Goal: Find specific page/section: Find specific page/section

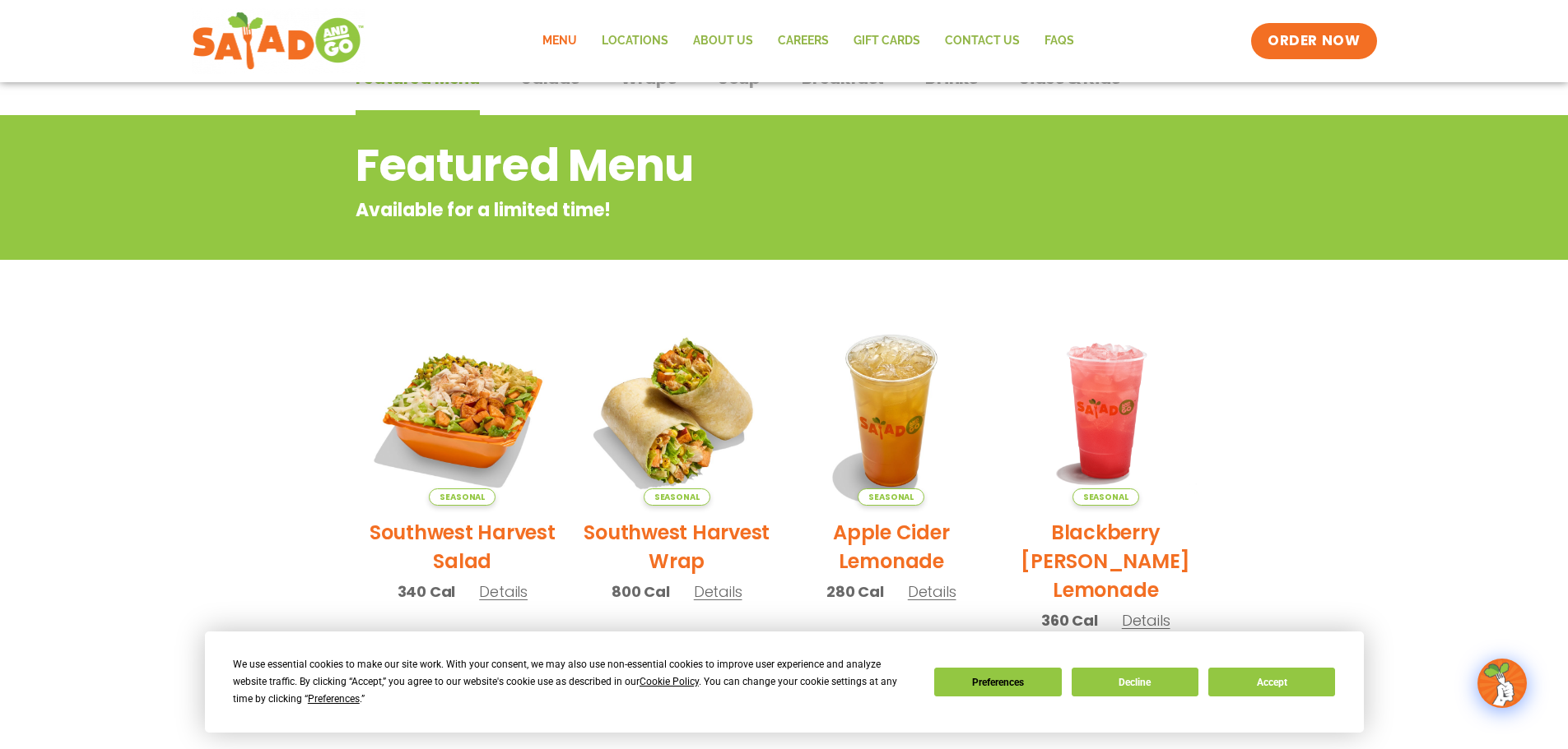
scroll to position [164, 0]
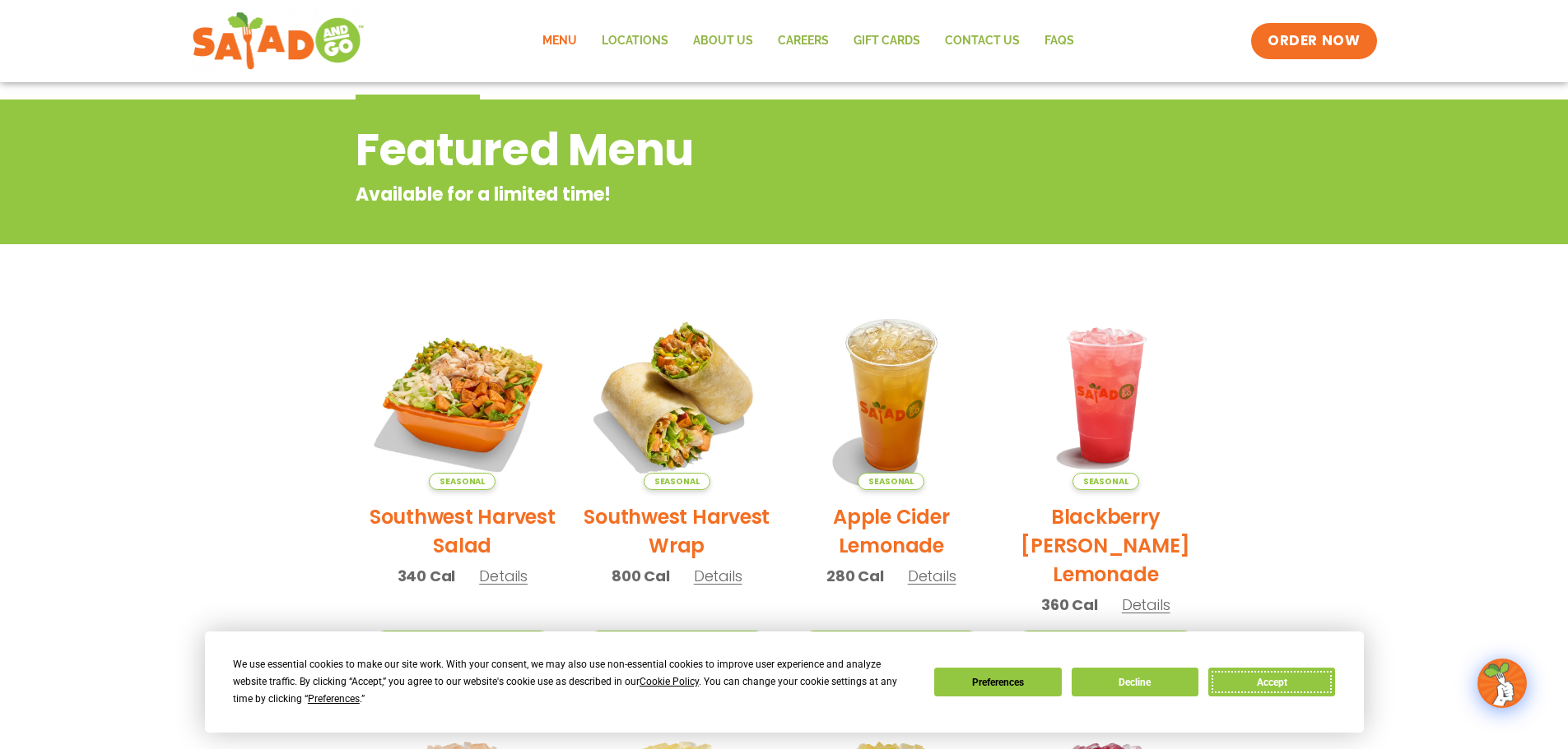
click at [1248, 685] on button "Accept" at bounding box center [1271, 682] width 127 height 29
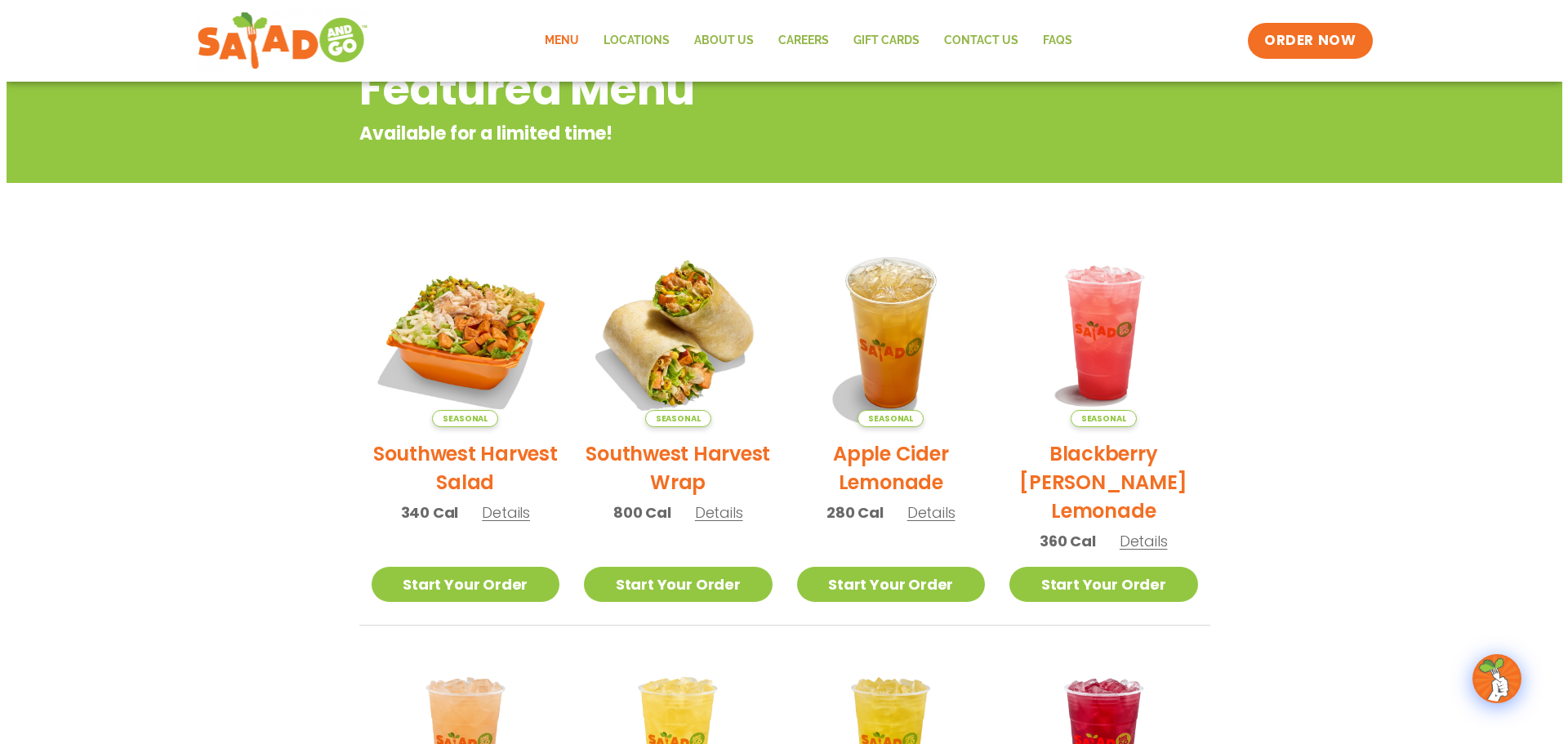
scroll to position [222, 0]
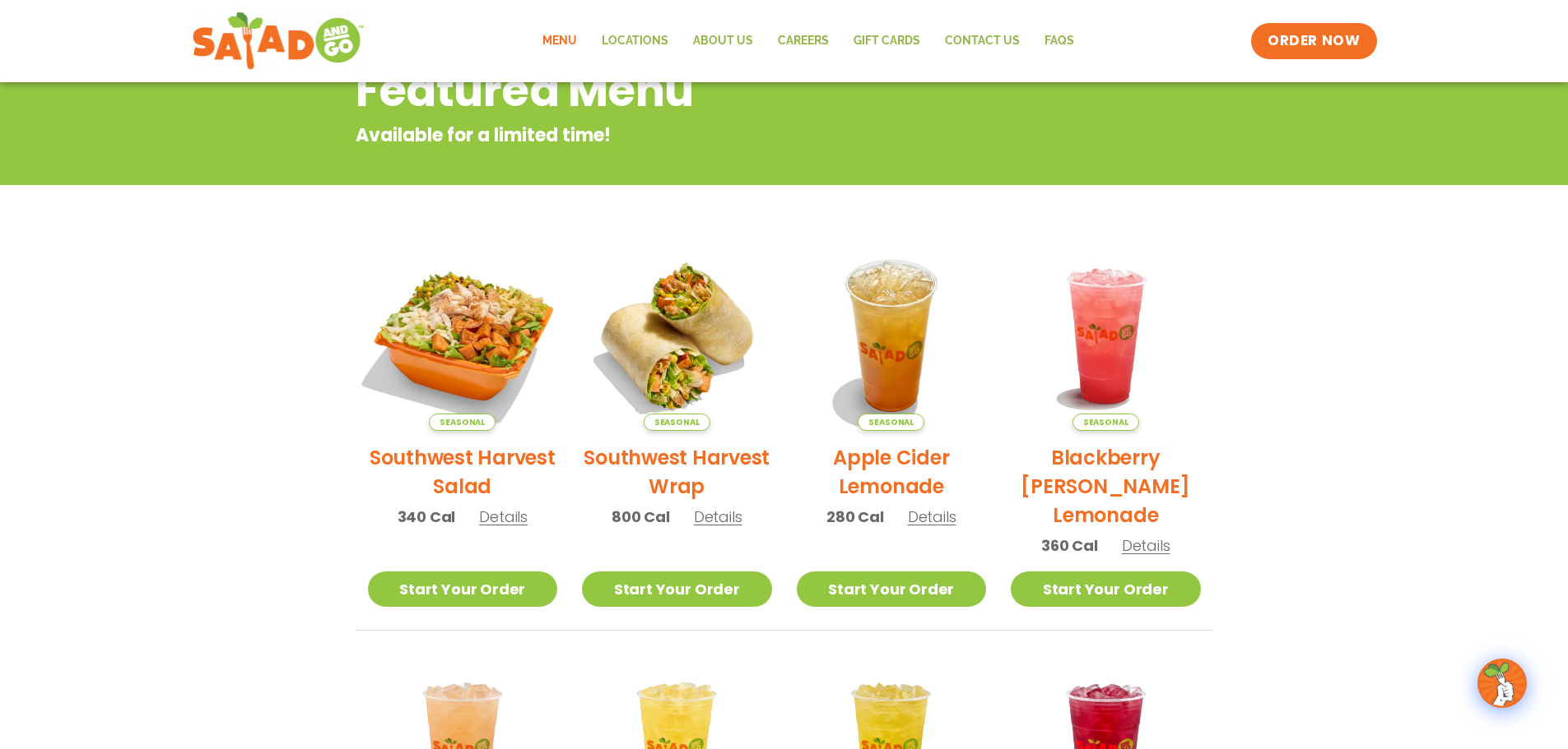
click at [449, 365] on img at bounding box center [462, 336] width 223 height 223
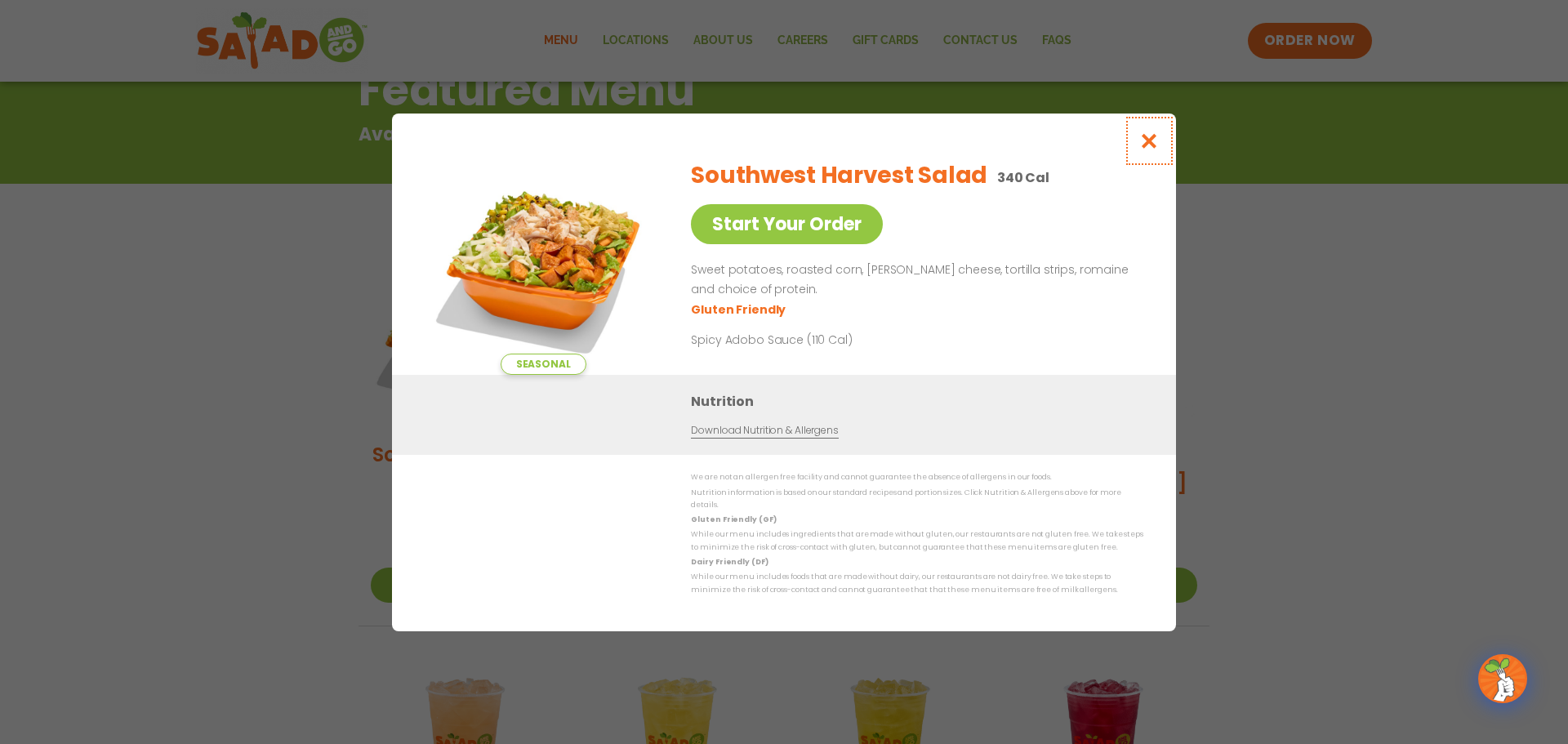
click at [1136, 145] on button "Close modal" at bounding box center [1148, 141] width 53 height 55
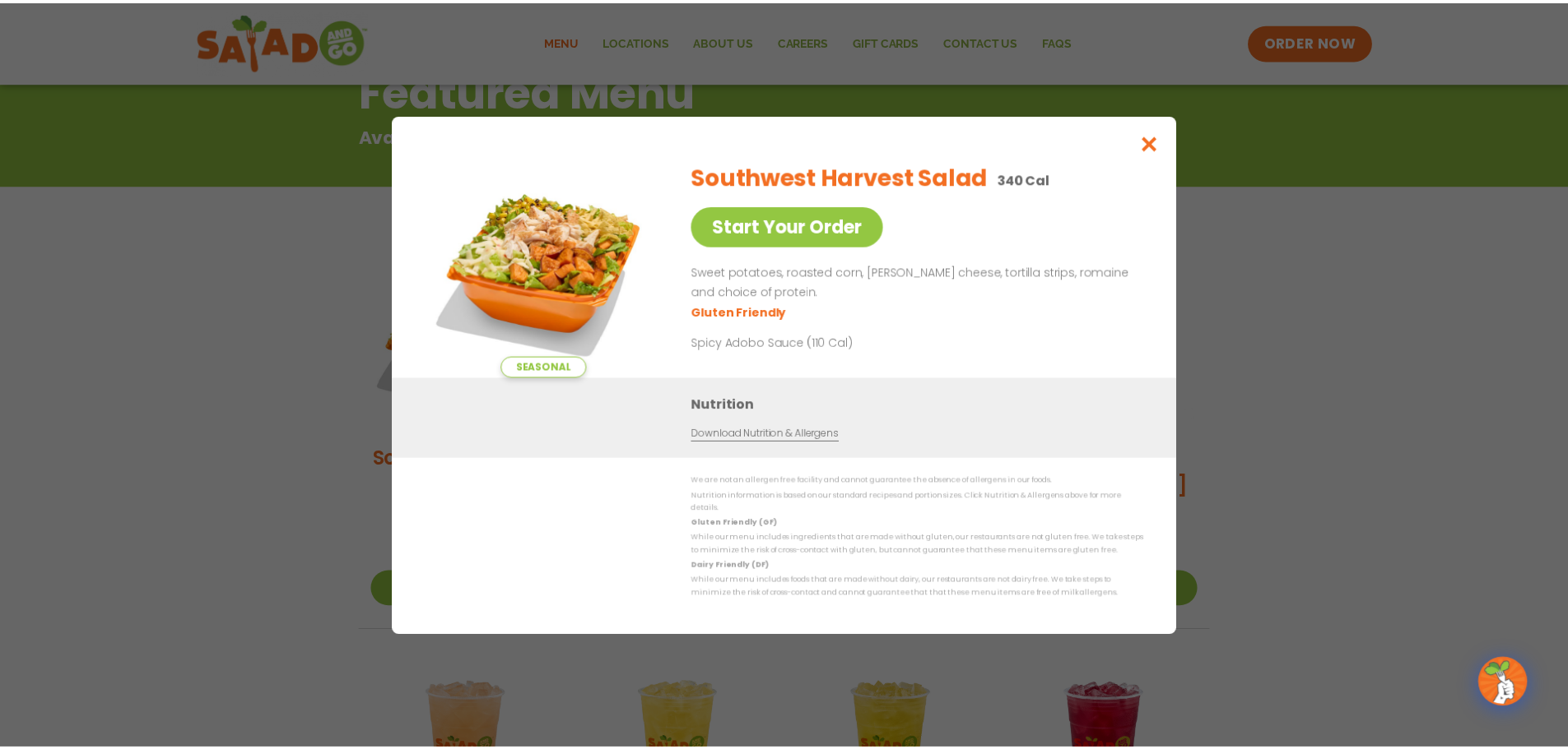
scroll to position [264, 0]
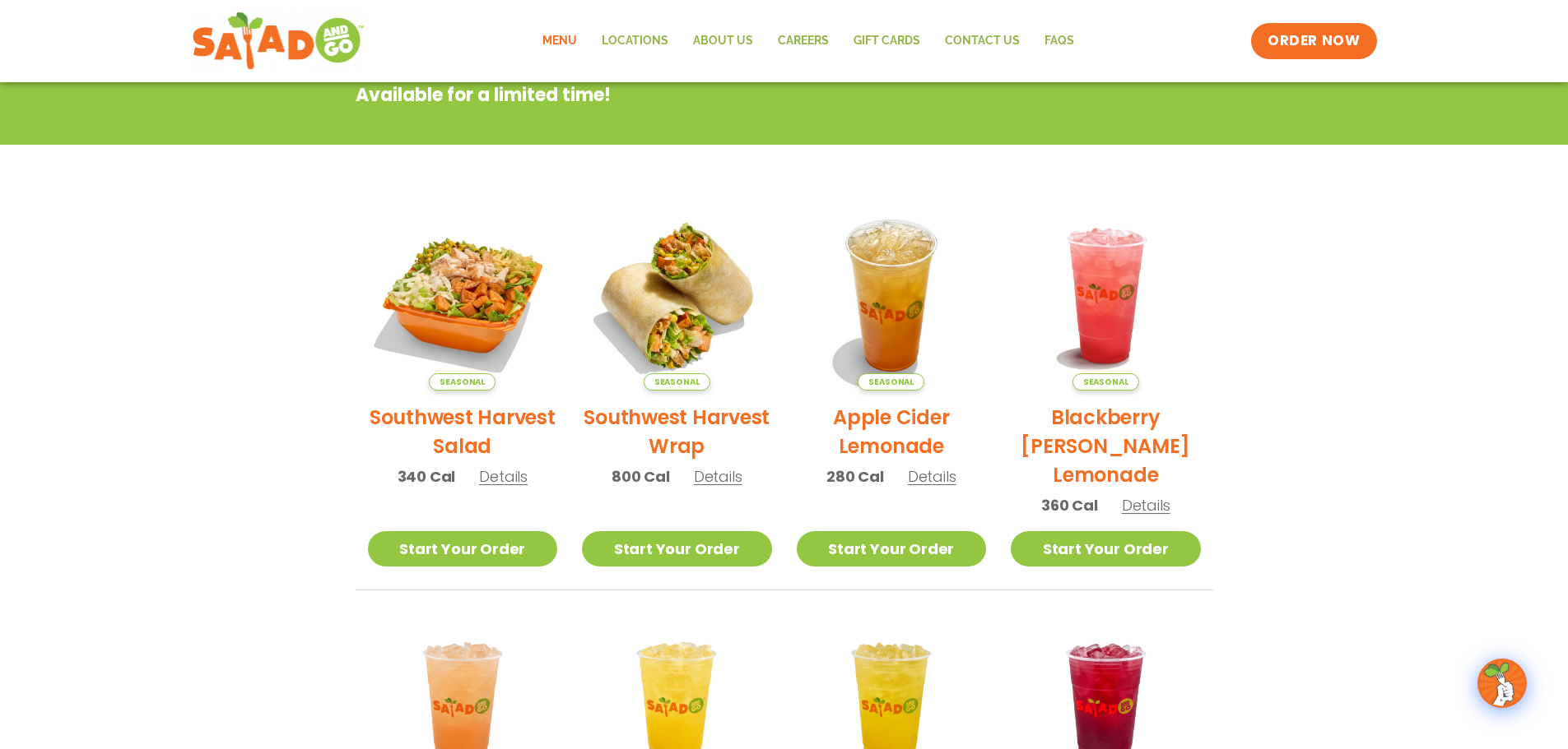
click at [1378, 178] on section "Featured Menu Available for a limited time! Seasonal Southwest Harvest Salad 34…" at bounding box center [784, 502] width 1568 height 1005
click at [569, 31] on link "Menu" at bounding box center [559, 41] width 59 height 38
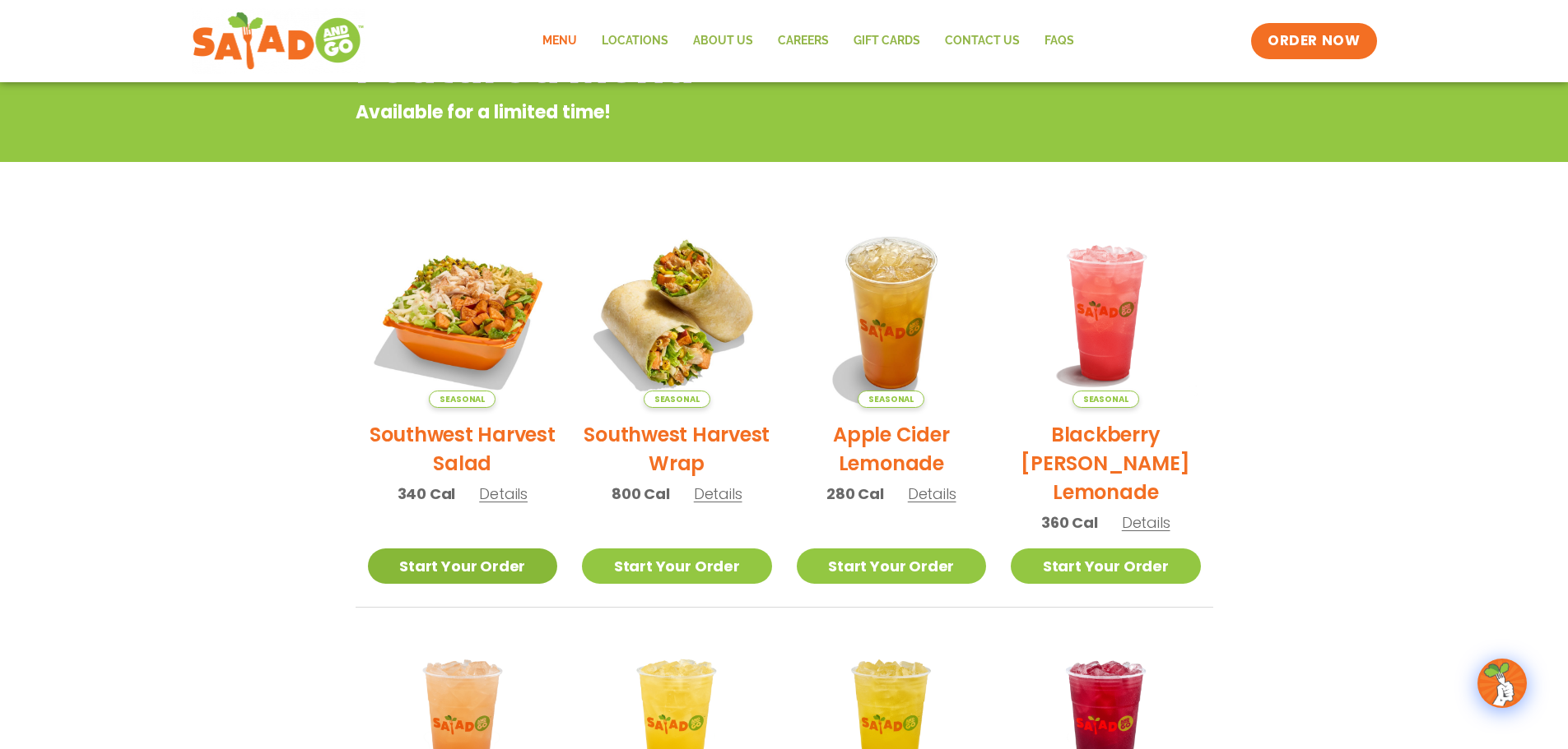
scroll to position [164, 0]
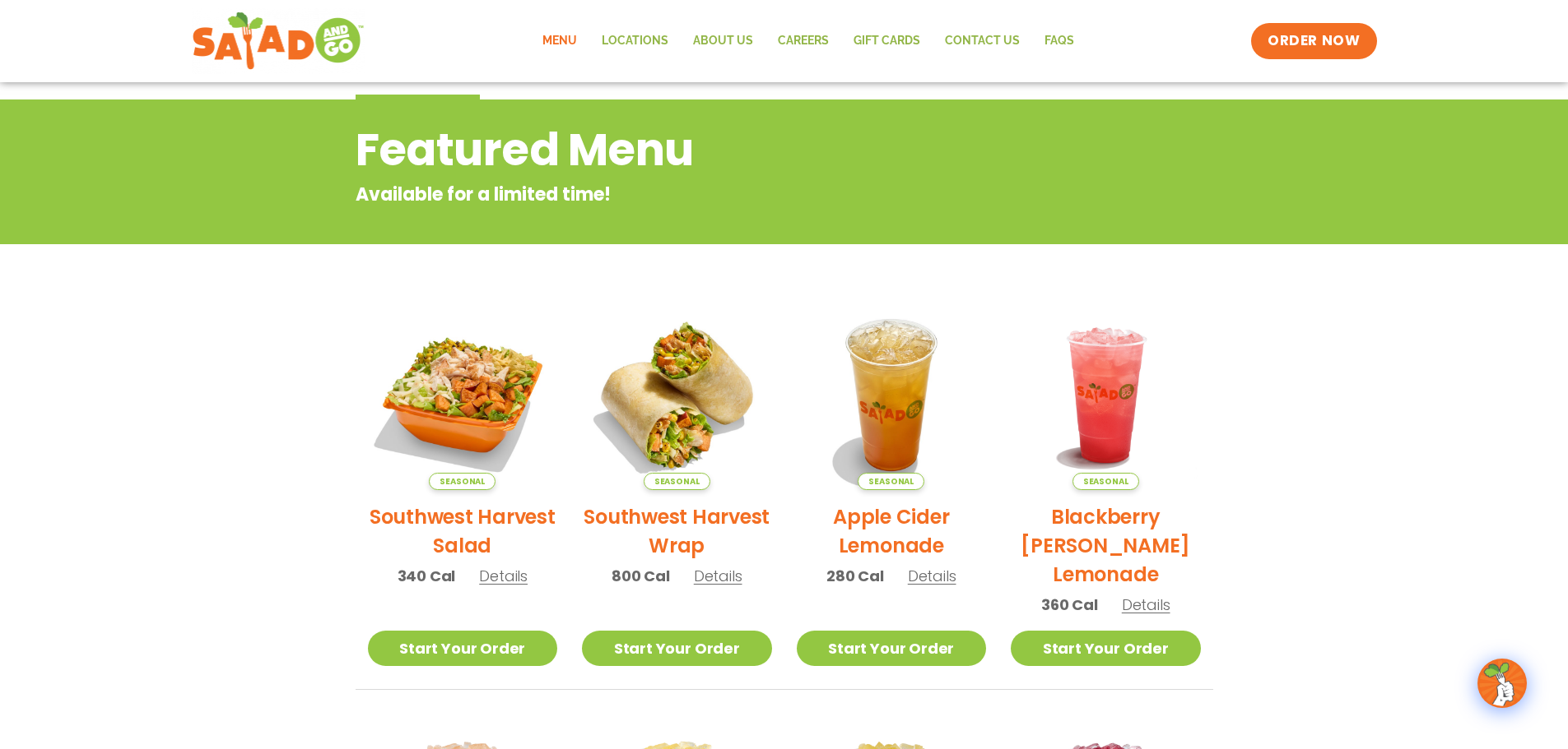
click at [528, 171] on h2 "Featured Menu" at bounding box center [718, 149] width 725 height 66
click at [638, 32] on link "Locations" at bounding box center [635, 41] width 91 height 38
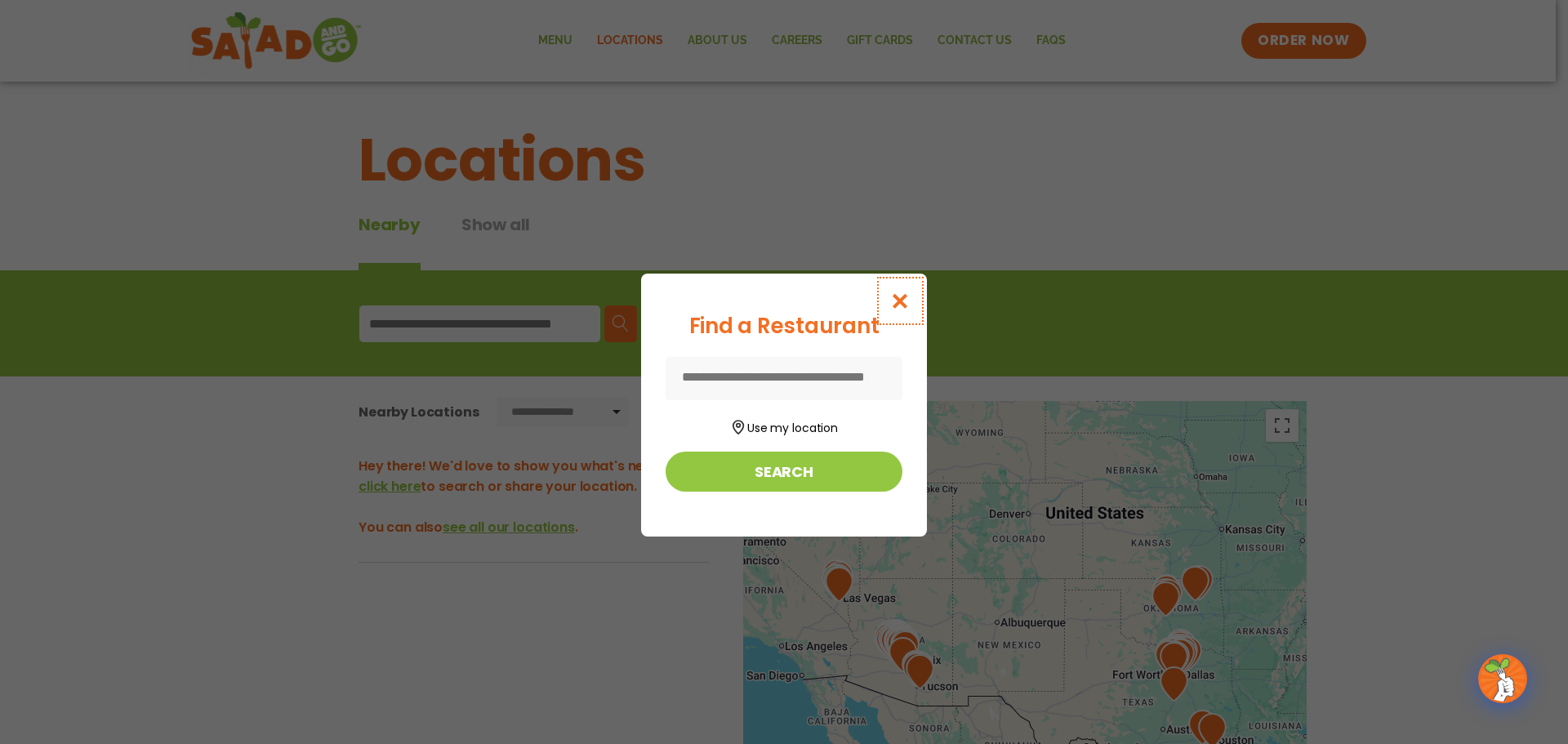
click at [895, 296] on icon "Close modal" at bounding box center [900, 301] width 20 height 18
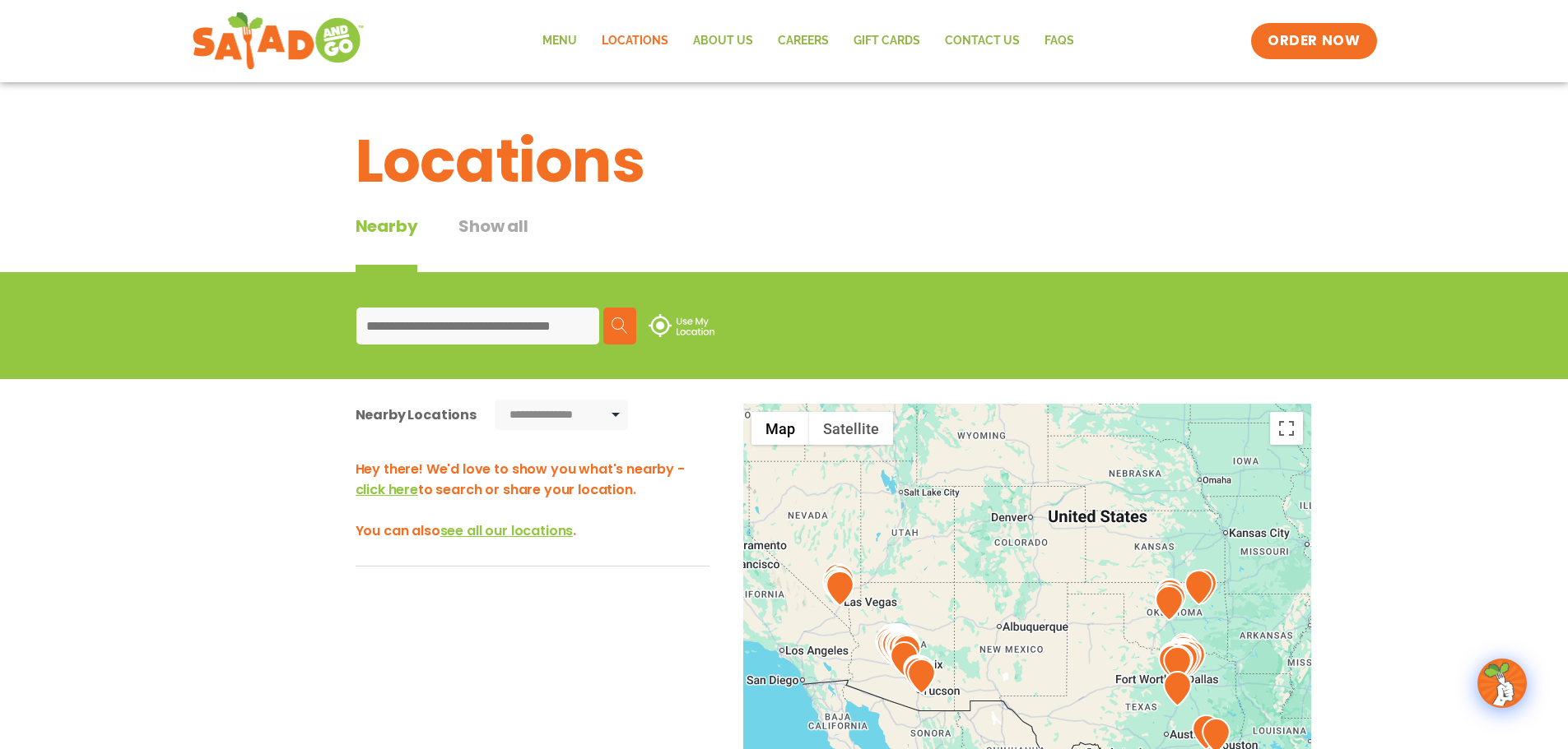
click at [497, 319] on input at bounding box center [478, 326] width 243 height 37
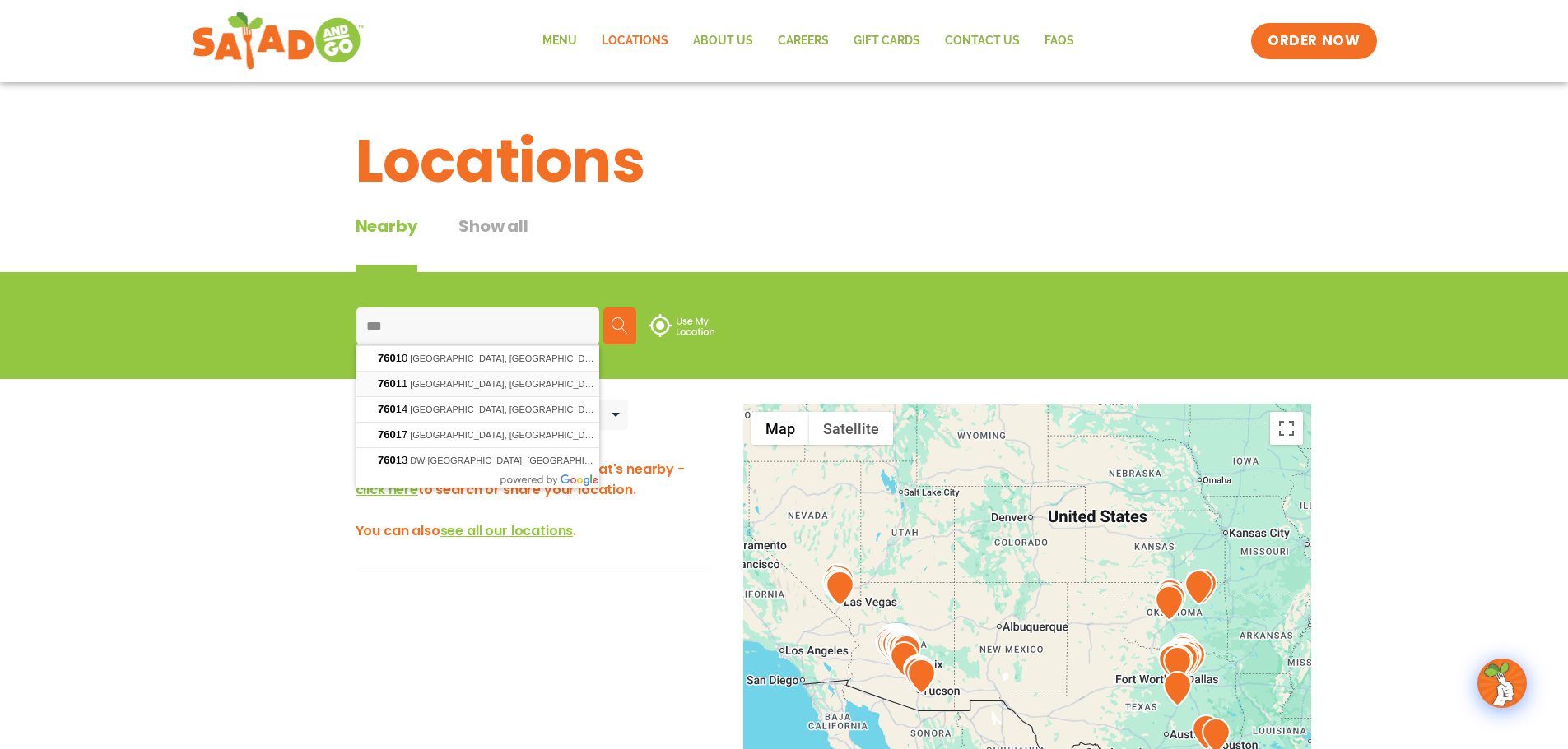
type input "*****"
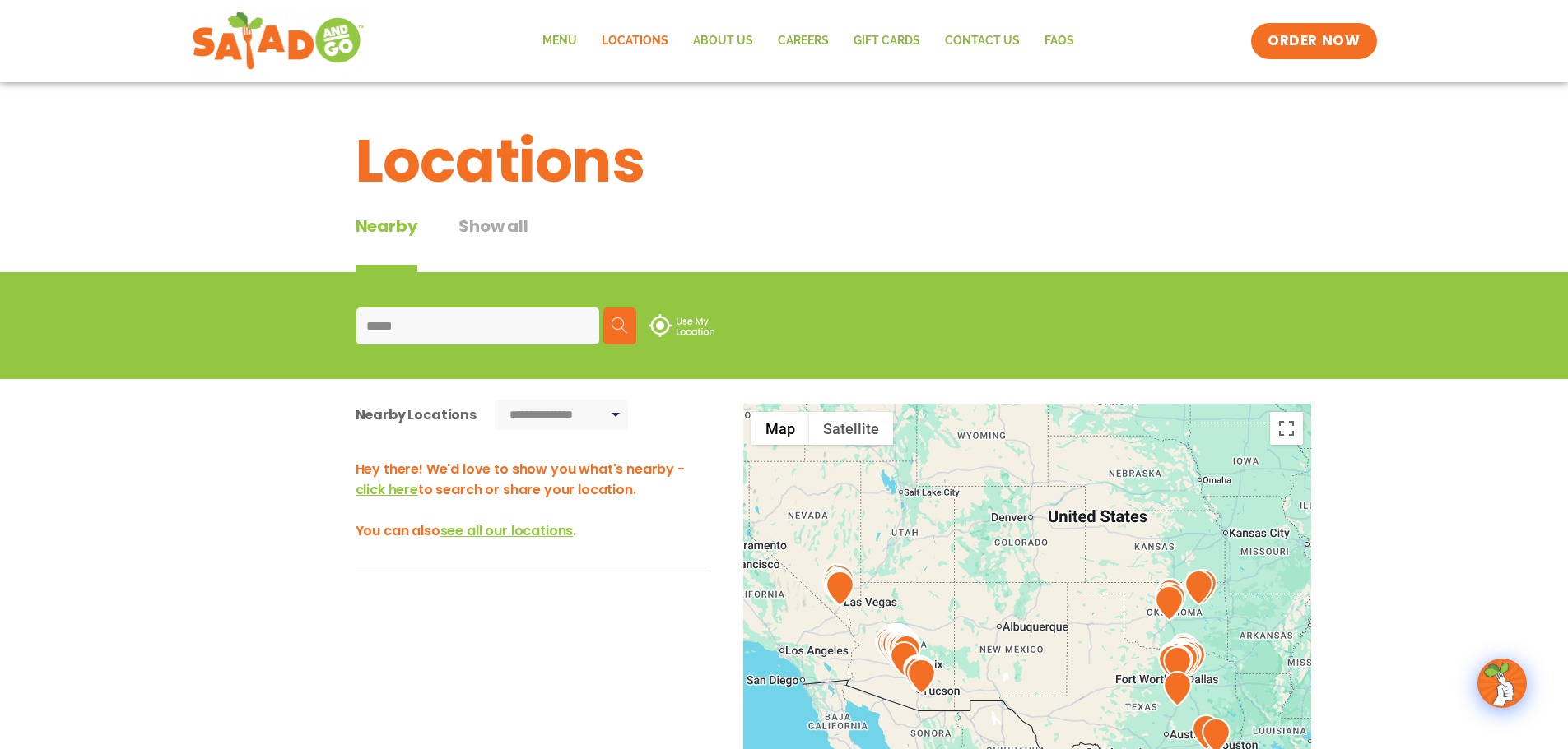
click at [615, 332] on img at bounding box center [620, 326] width 17 height 17
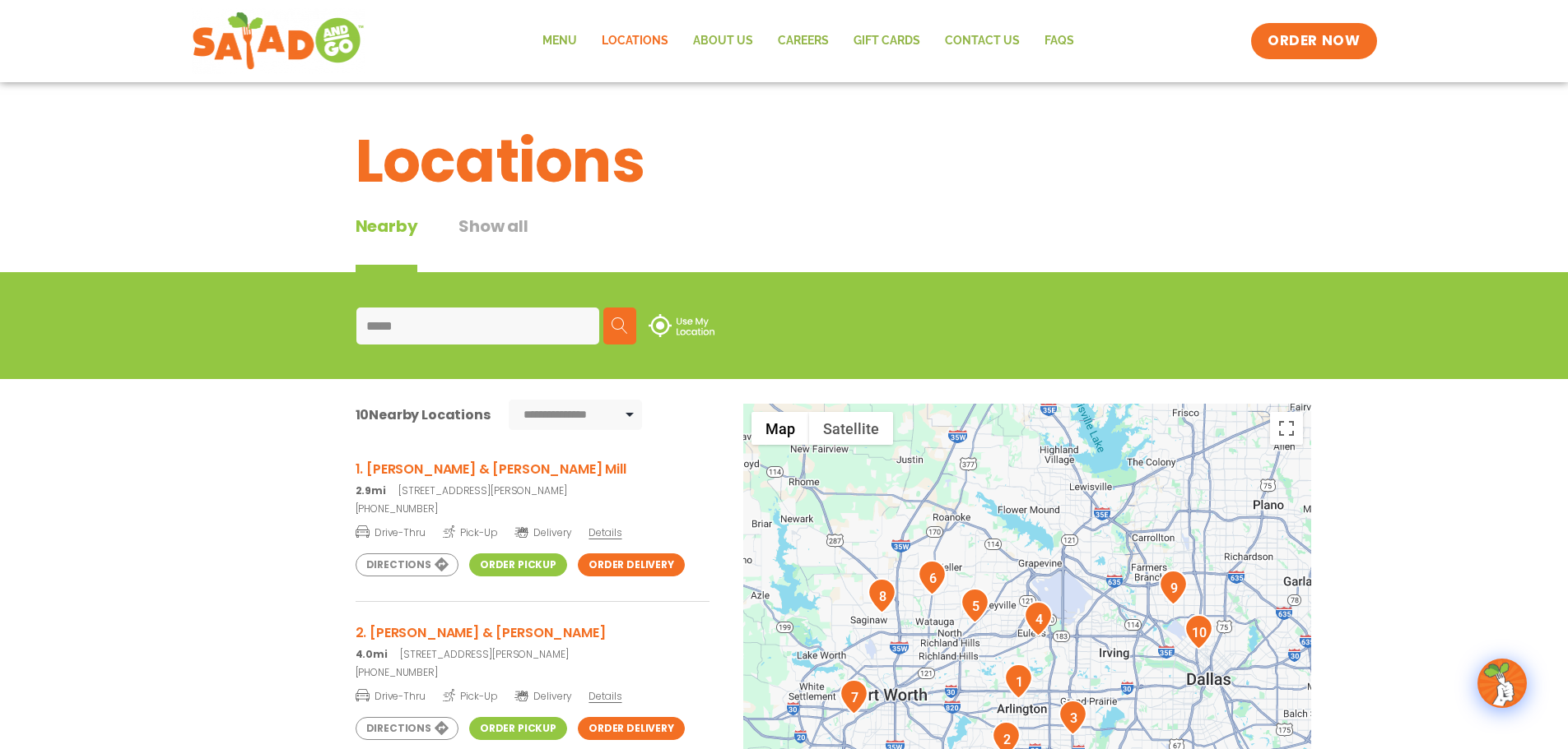
click at [539, 563] on link "Order Pickup" at bounding box center [518, 564] width 98 height 23
